Goal: Task Accomplishment & Management: Manage account settings

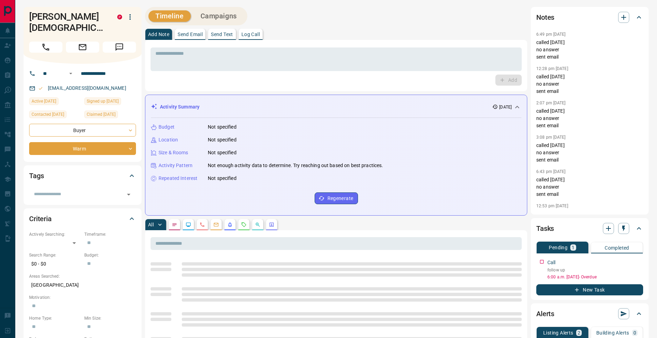
click at [354, 67] on textarea at bounding box center [335, 60] width 361 height 18
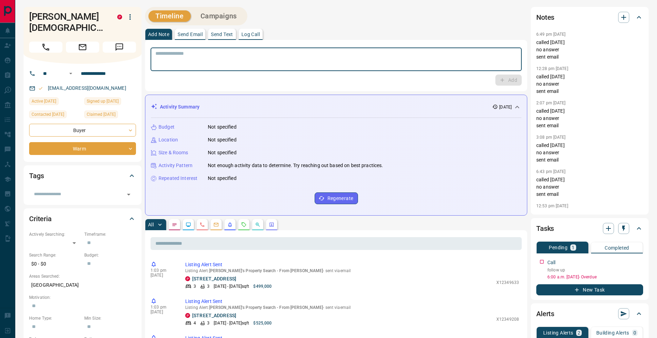
click at [322, 59] on textarea at bounding box center [335, 60] width 361 height 18
click at [257, 36] on p "Log Call" at bounding box center [250, 34] width 18 height 5
click at [503, 80] on button "Log Call" at bounding box center [507, 80] width 27 height 11
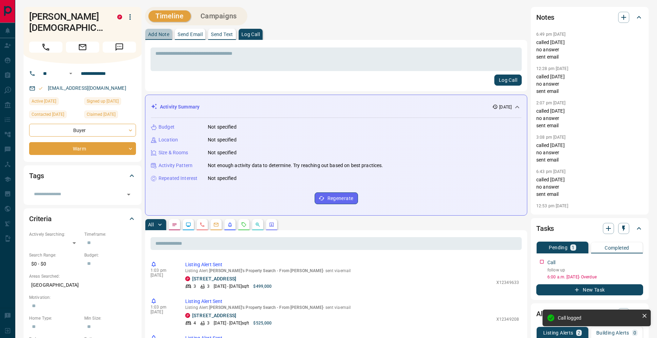
click at [159, 38] on button "Add Note" at bounding box center [158, 34] width 27 height 11
click at [166, 58] on textarea at bounding box center [335, 60] width 361 height 18
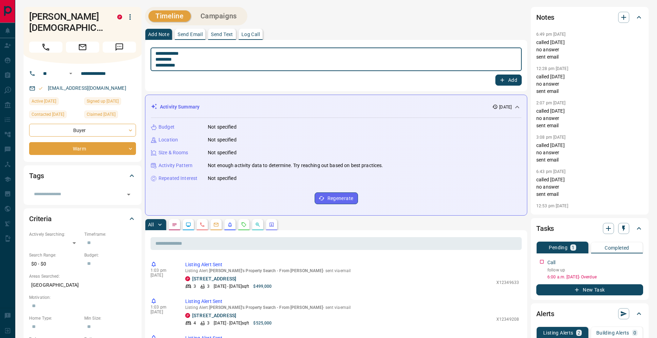
click at [159, 59] on textarea "**********" at bounding box center [335, 60] width 361 height 18
type textarea "**********"
click at [510, 81] on button "Add" at bounding box center [508, 80] width 26 height 11
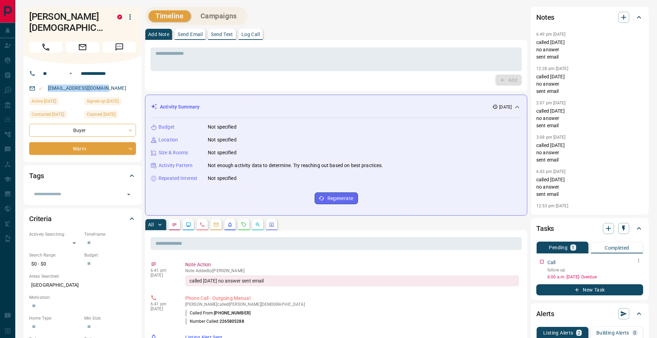
click at [640, 263] on icon "button" at bounding box center [638, 261] width 6 height 6
click at [635, 271] on li "Edit" at bounding box center [627, 274] width 31 height 10
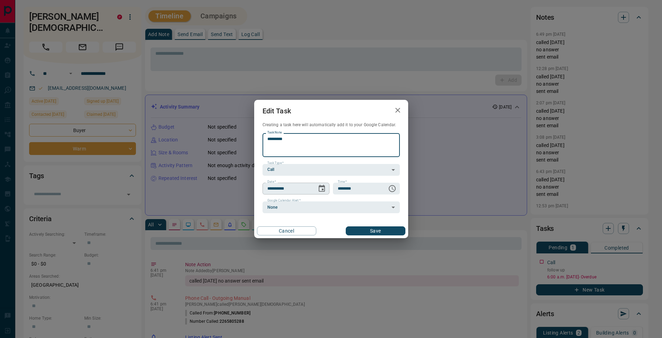
click at [322, 188] on icon "Choose date, selected date is Aug 13, 2025" at bounding box center [322, 188] width 8 height 8
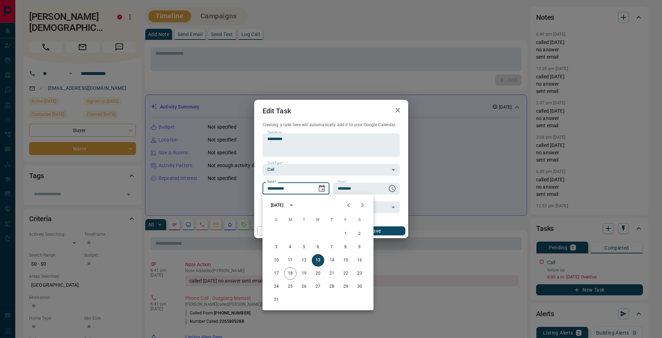
click at [366, 206] on button "Next month" at bounding box center [362, 205] width 14 height 14
click at [316, 234] on button "3" at bounding box center [318, 234] width 12 height 12
type input "**********"
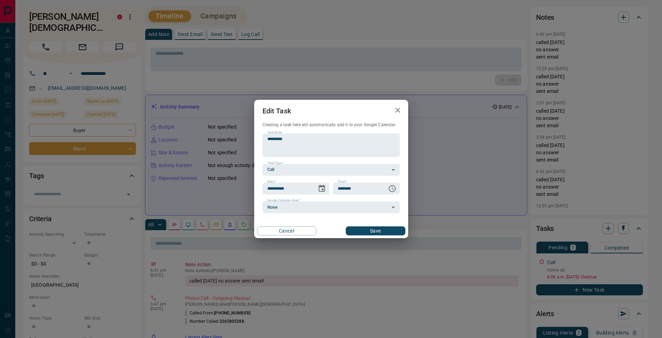
click at [379, 232] on button "Save" at bounding box center [375, 230] width 59 height 9
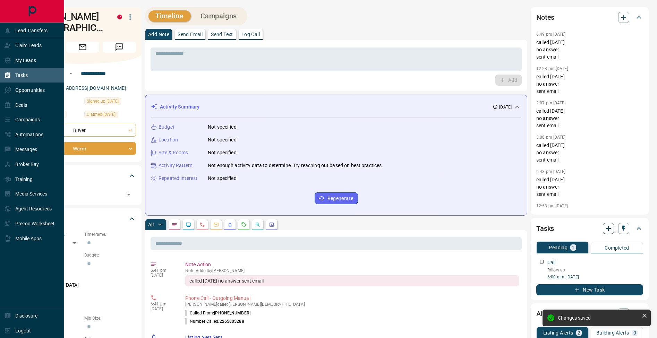
click at [8, 77] on icon at bounding box center [7, 75] width 7 height 7
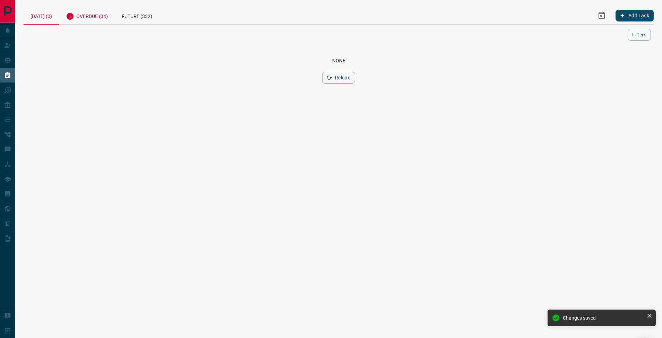
click at [91, 14] on div "Overdue (34)" at bounding box center [87, 15] width 56 height 17
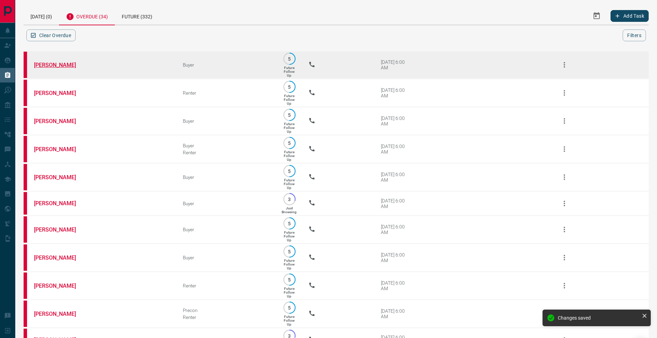
click at [53, 64] on link "[PERSON_NAME]" at bounding box center [60, 65] width 52 height 7
